Goal: Find contact information: Find contact information

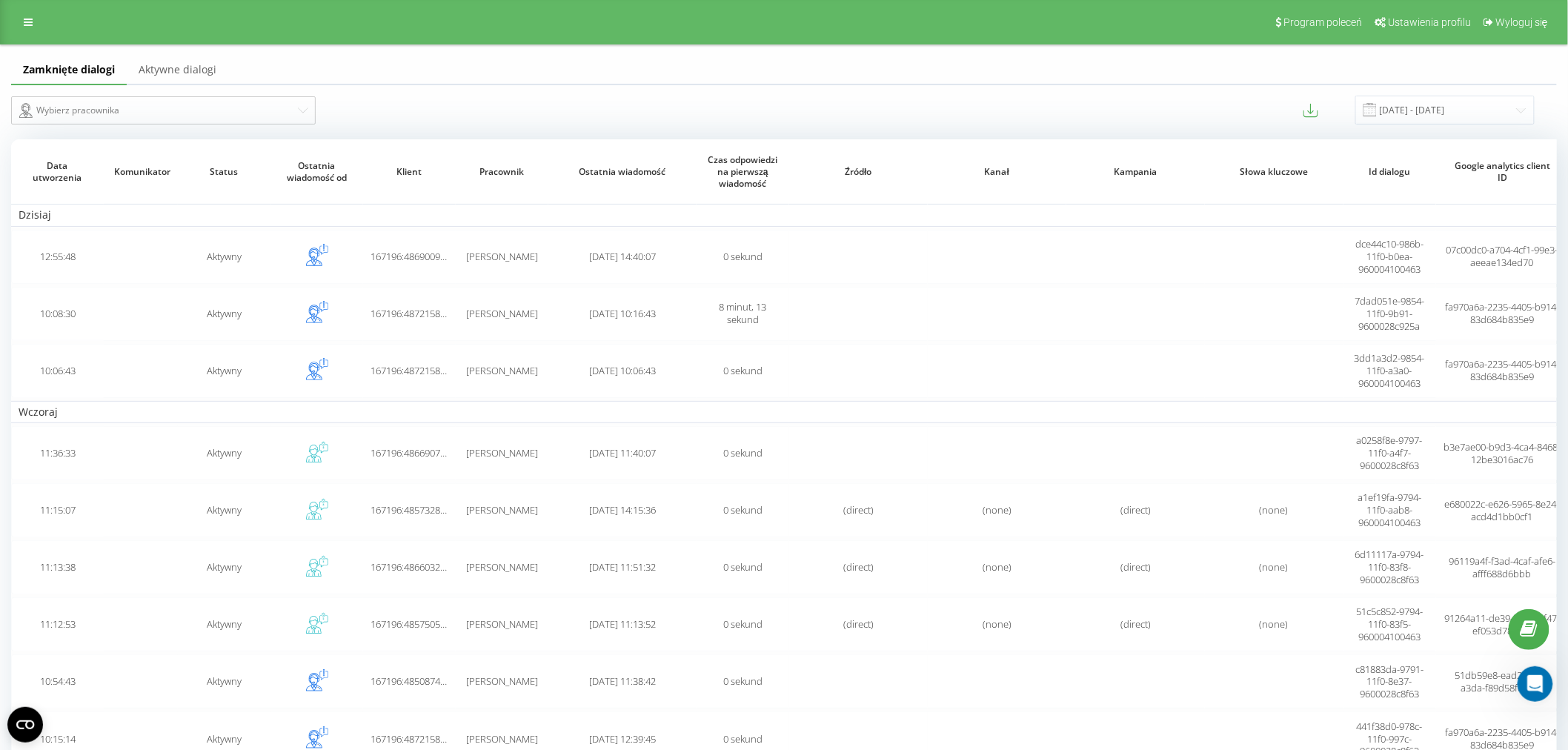
scroll to position [1776, 0]
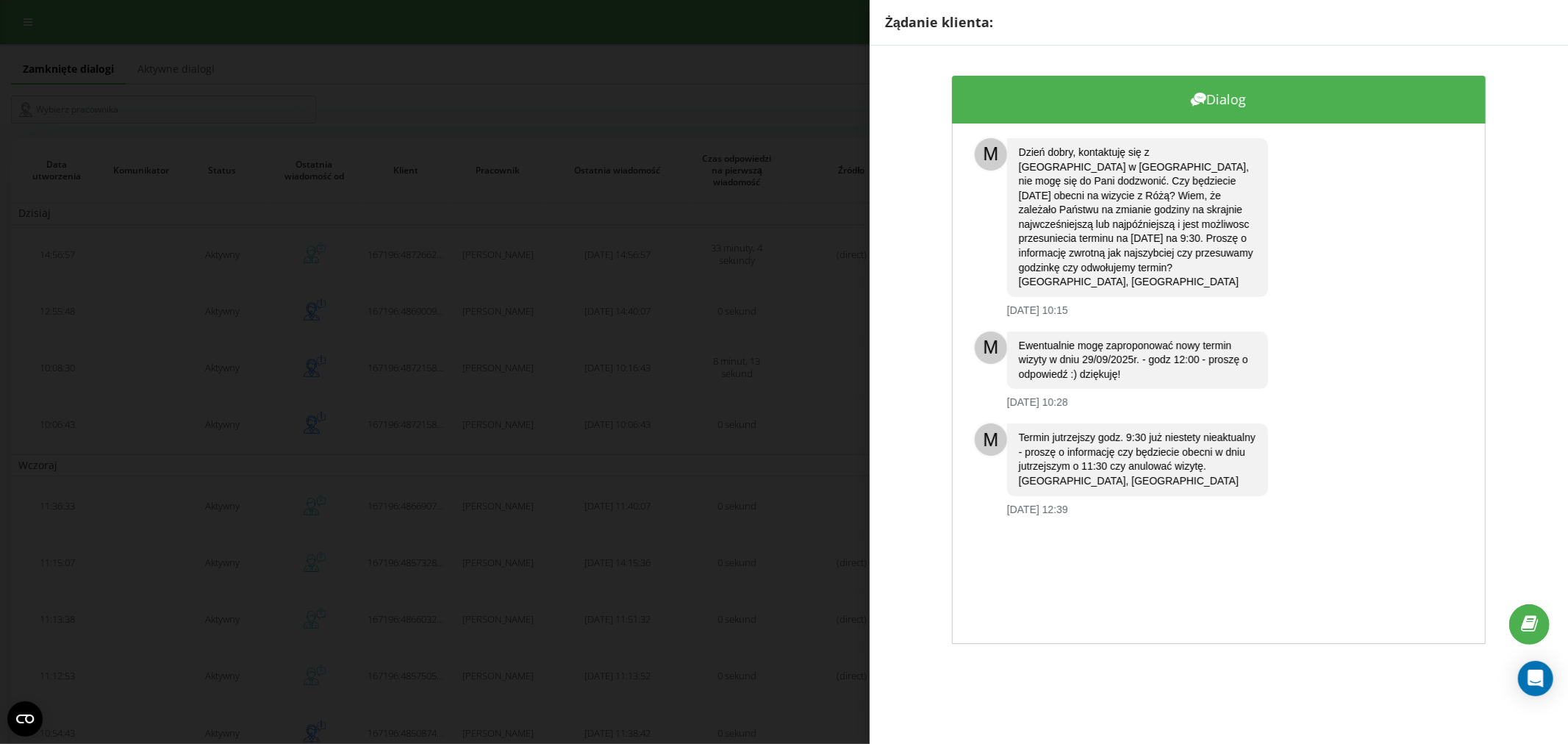
click at [571, 317] on div "Żądanie klienta: Dialog M Dzień dobry, kontaktuję się z [GEOGRAPHIC_DATA] w [GE…" at bounding box center [784, 372] width 1568 height 744
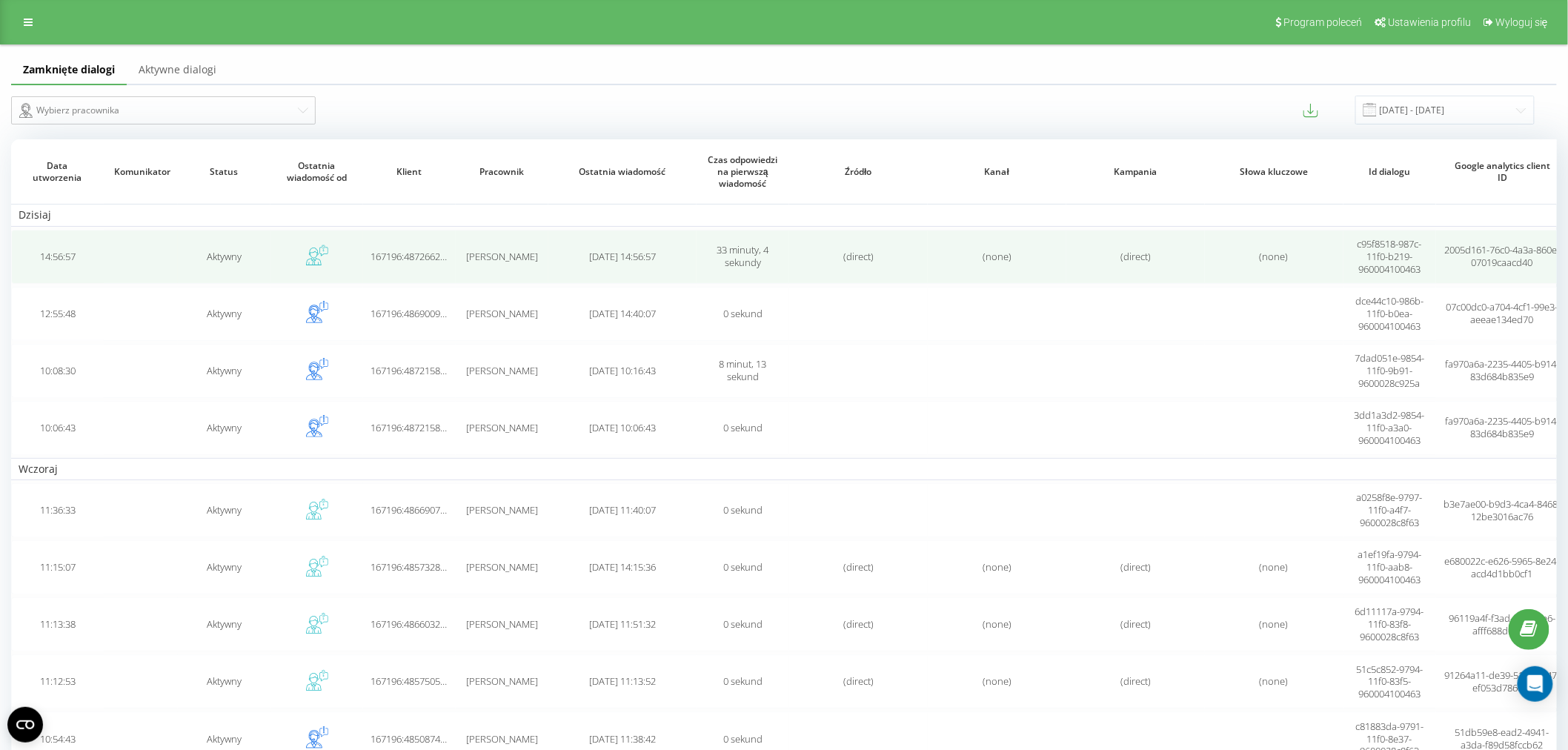
click at [589, 254] on span "[DATE] 14:56:57" at bounding box center [623, 257] width 67 height 14
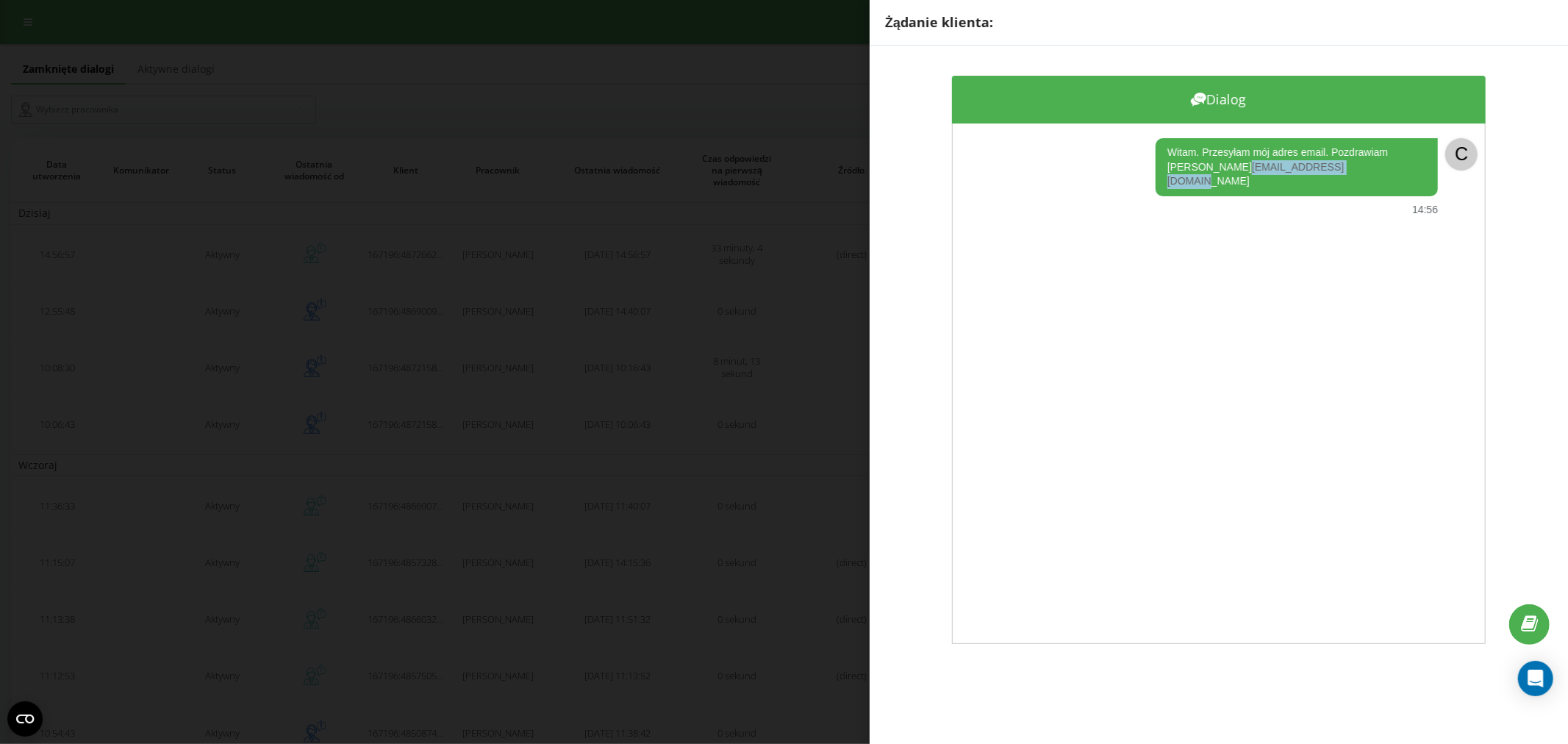
drag, startPoint x: 1187, startPoint y: 164, endPoint x: 1325, endPoint y: 168, distance: 138.1
click at [1325, 168] on div "Witam. Przesyłam mój adres email. Pozdrawiam [PERSON_NAME] [EMAIL_ADDRESS][DOMA…" at bounding box center [1296, 168] width 282 height 59
copy link "[EMAIL_ADDRESS][DOMAIN_NAME]"
